Goal: Task Accomplishment & Management: Manage account settings

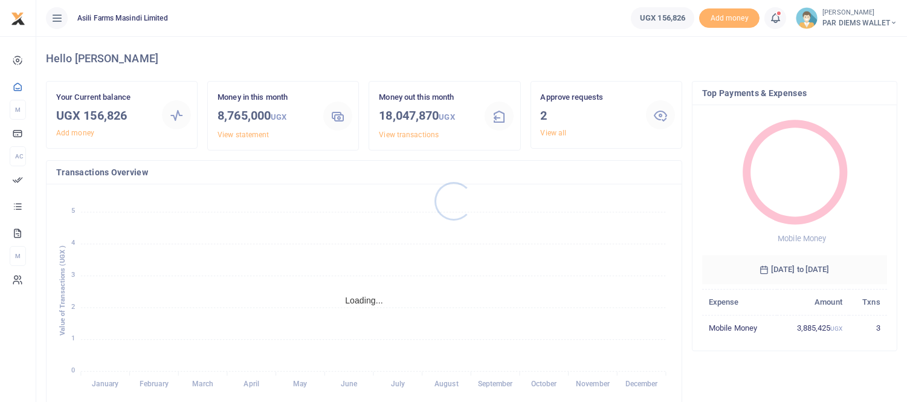
scroll to position [11, 10]
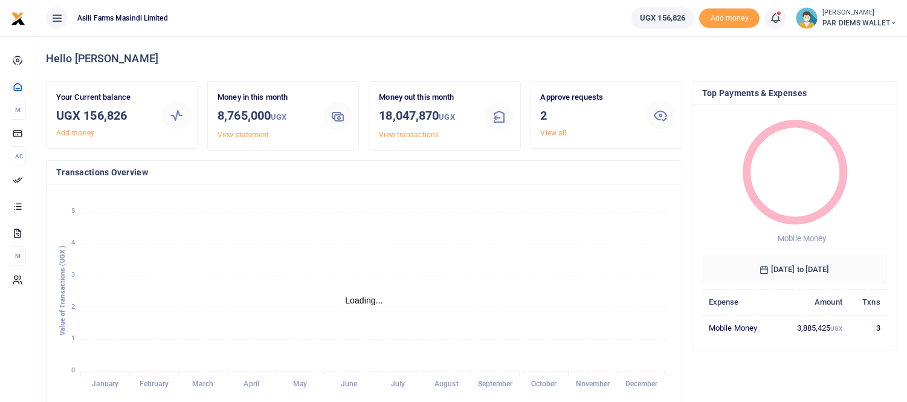
click at [774, 15] on icon at bounding box center [775, 17] width 12 height 13
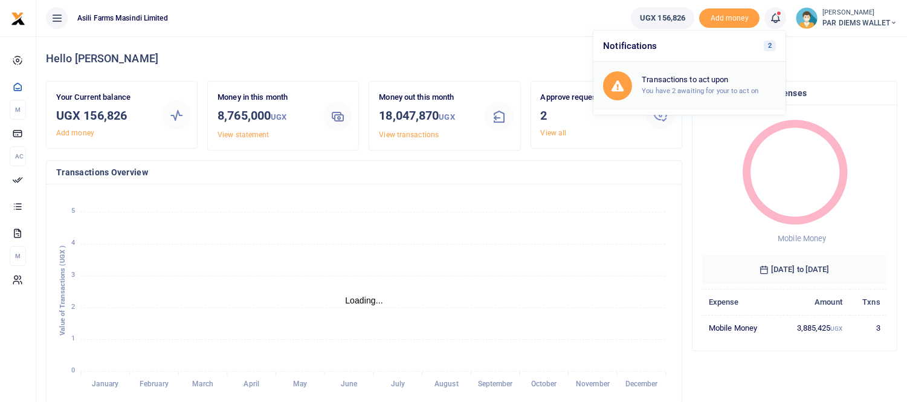
click at [690, 83] on h6 "Transactions to act upon" at bounding box center [709, 80] width 134 height 10
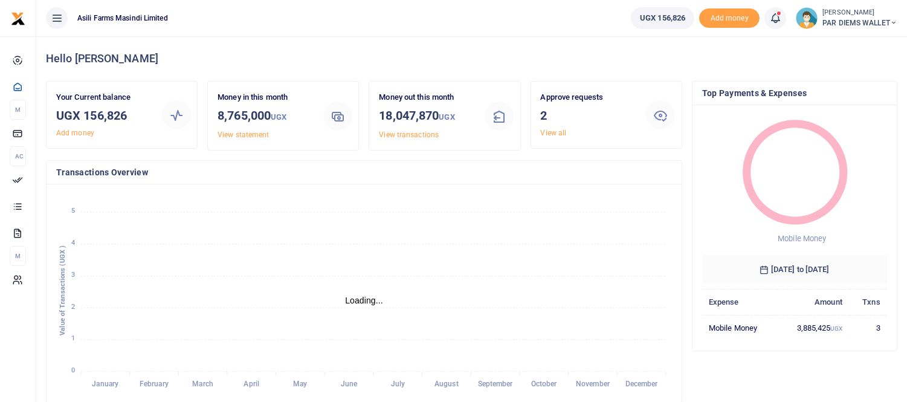
click at [770, 16] on icon at bounding box center [775, 17] width 12 height 13
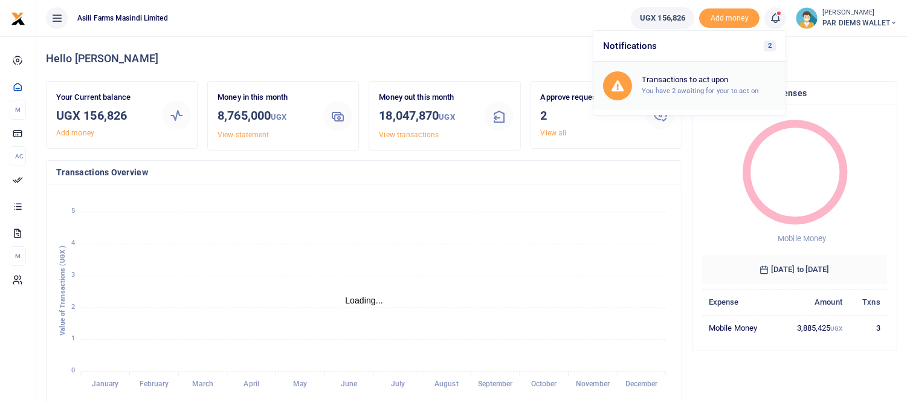
click at [685, 86] on small "You have 2 awaiting for your to act on" at bounding box center [700, 90] width 117 height 8
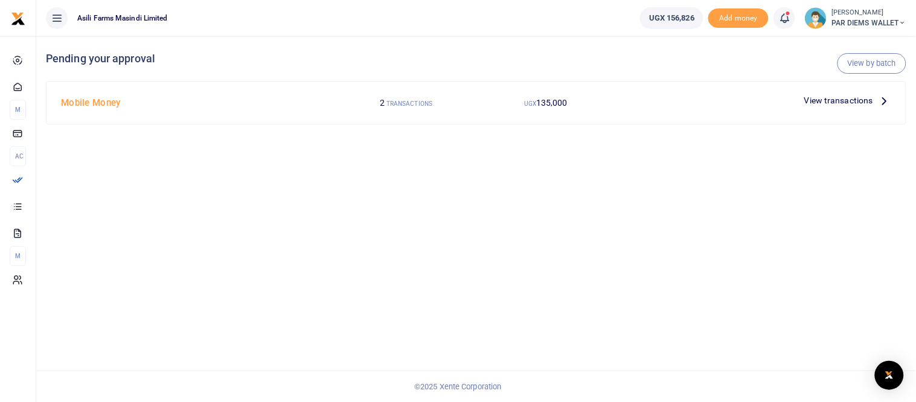
click at [882, 98] on icon at bounding box center [884, 100] width 13 height 13
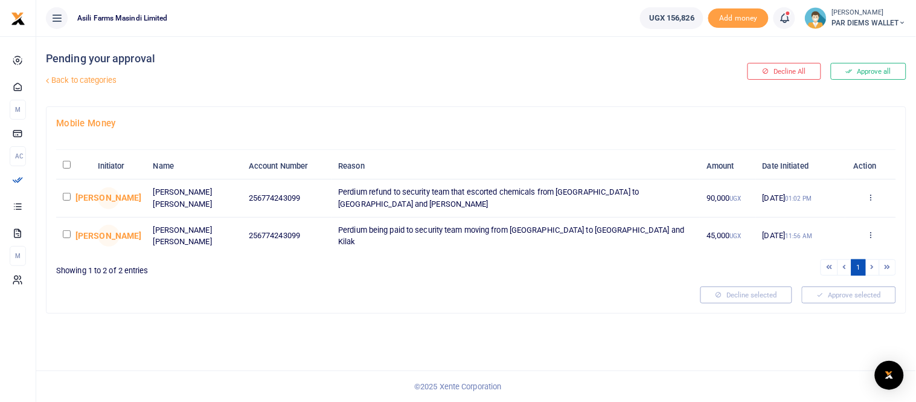
click at [65, 197] on input "checkbox" at bounding box center [67, 197] width 8 height 8
checkbox input "true"
click at [66, 231] on input "checkbox" at bounding box center [67, 234] width 8 height 8
checkbox input "true"
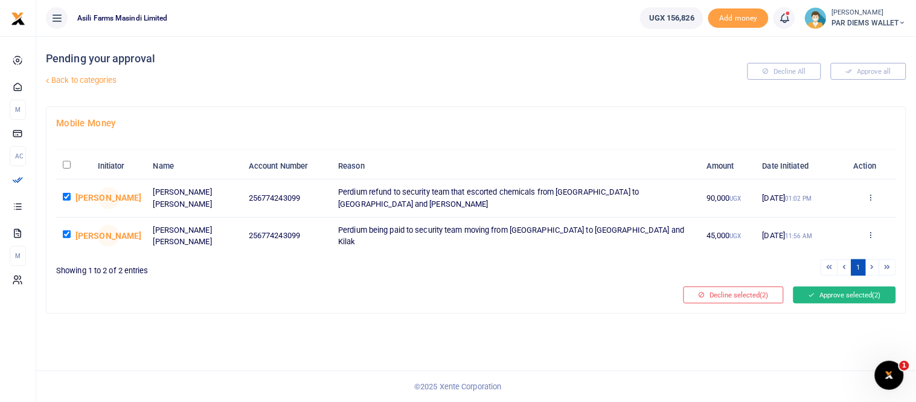
click at [844, 292] on button "Approve selected (2)" at bounding box center [845, 294] width 103 height 17
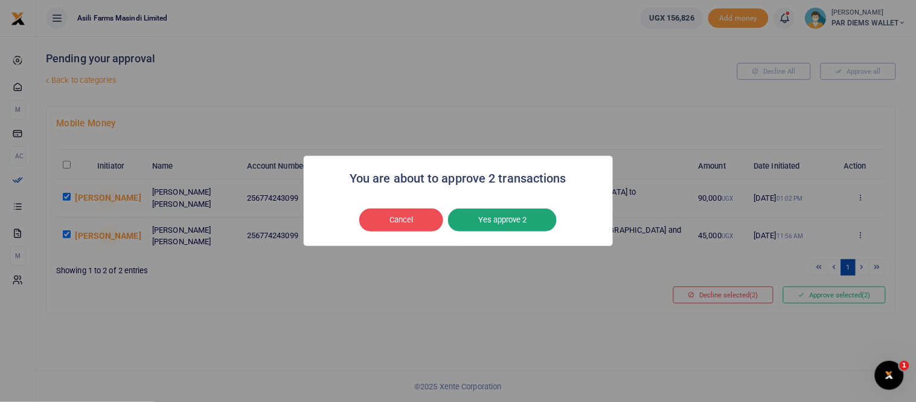
click at [498, 216] on button "Yes approve 2" at bounding box center [502, 219] width 109 height 23
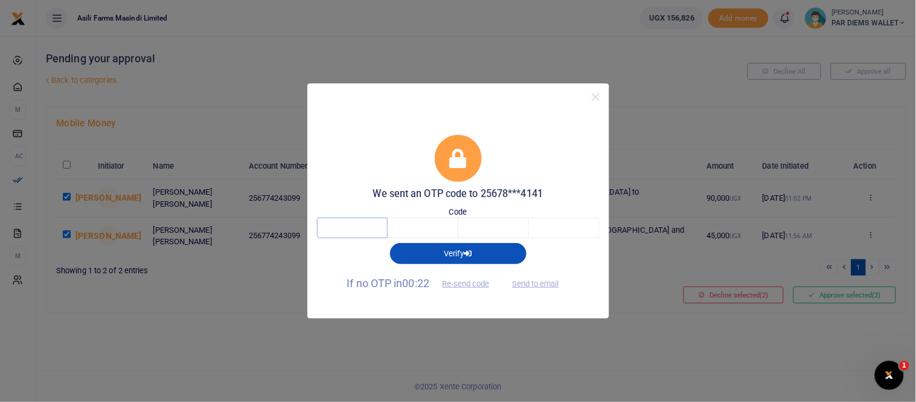
click at [359, 228] on input "text" at bounding box center [352, 227] width 71 height 21
type input "4"
type input "7"
type input "2"
type input "4"
